Goal: Consume media (video, audio)

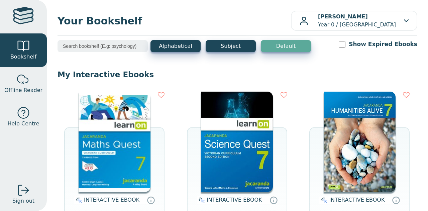
click at [111, 138] on img at bounding box center [115, 142] width 72 height 100
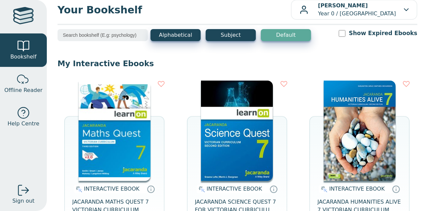
click at [119, 138] on img at bounding box center [115, 131] width 72 height 100
